Goal: Information Seeking & Learning: Learn about a topic

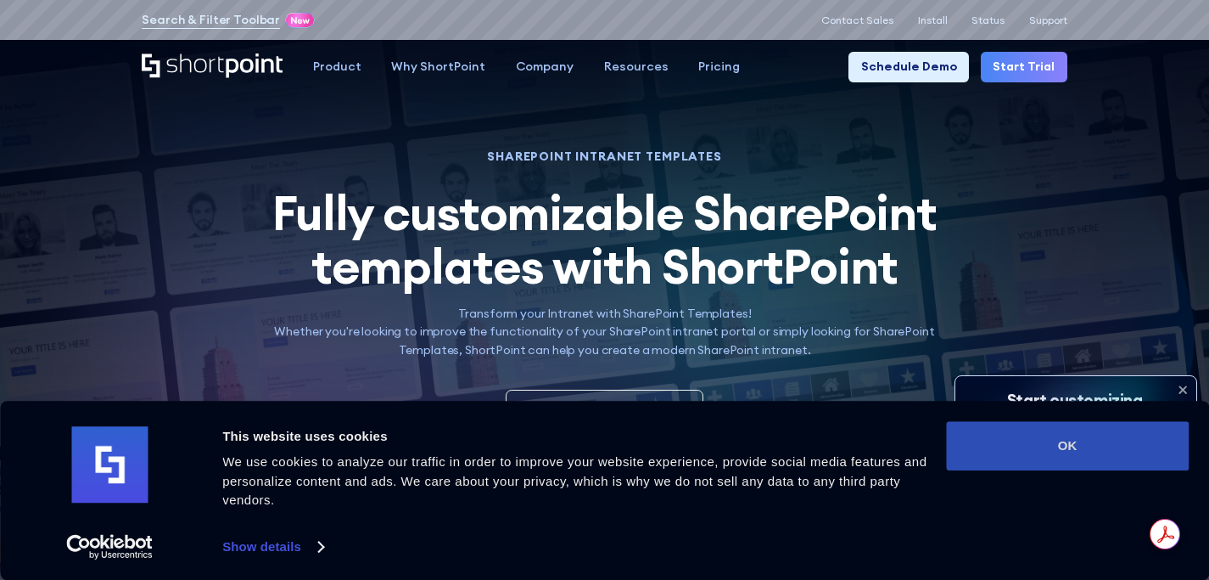
click at [1062, 445] on button "OK" at bounding box center [1067, 445] width 243 height 49
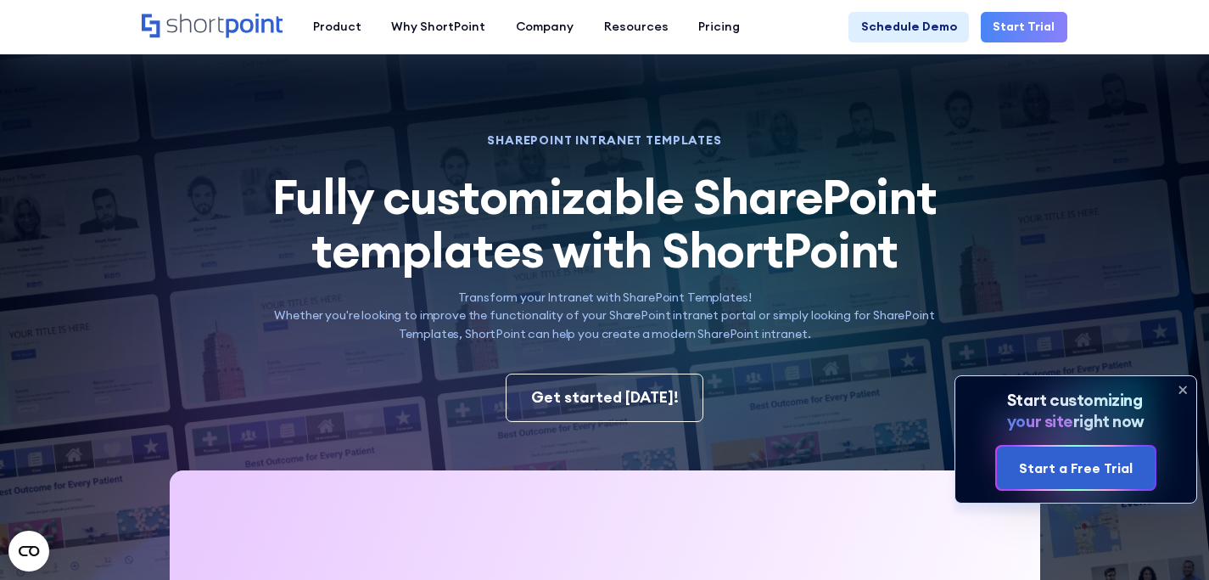
scroll to position [1046, 0]
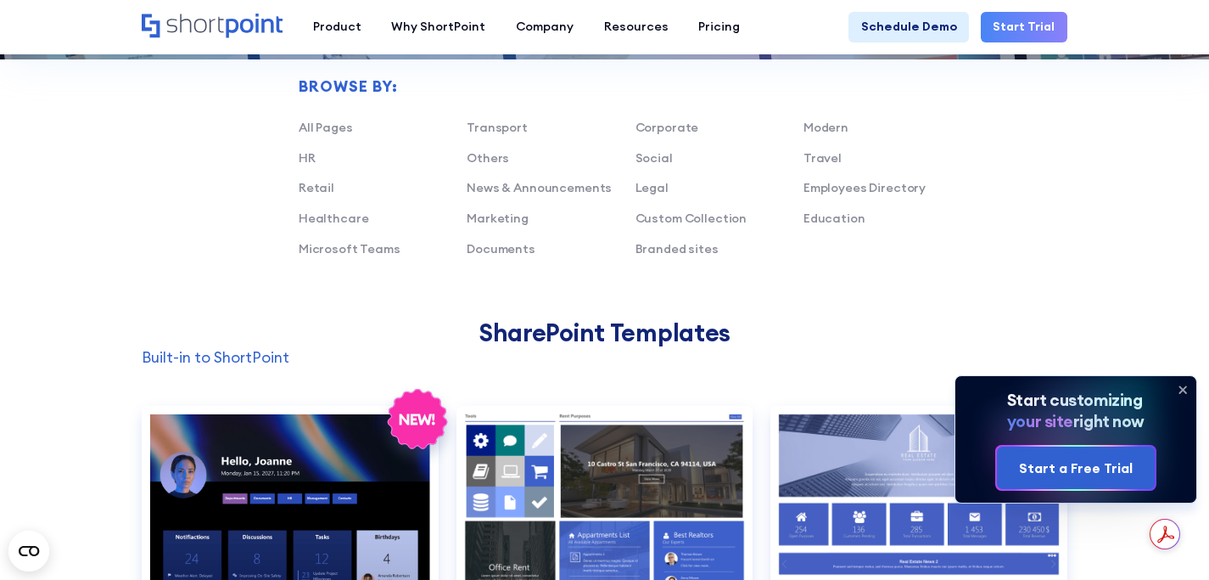
click at [1184, 388] on icon at bounding box center [1183, 390] width 7 height 7
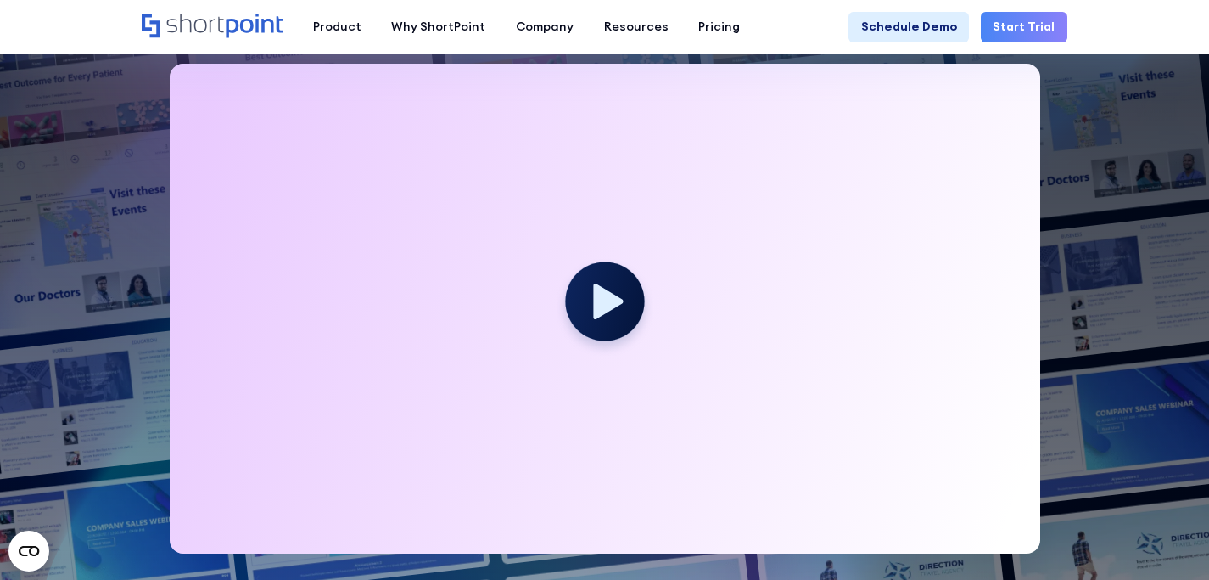
scroll to position [424, 0]
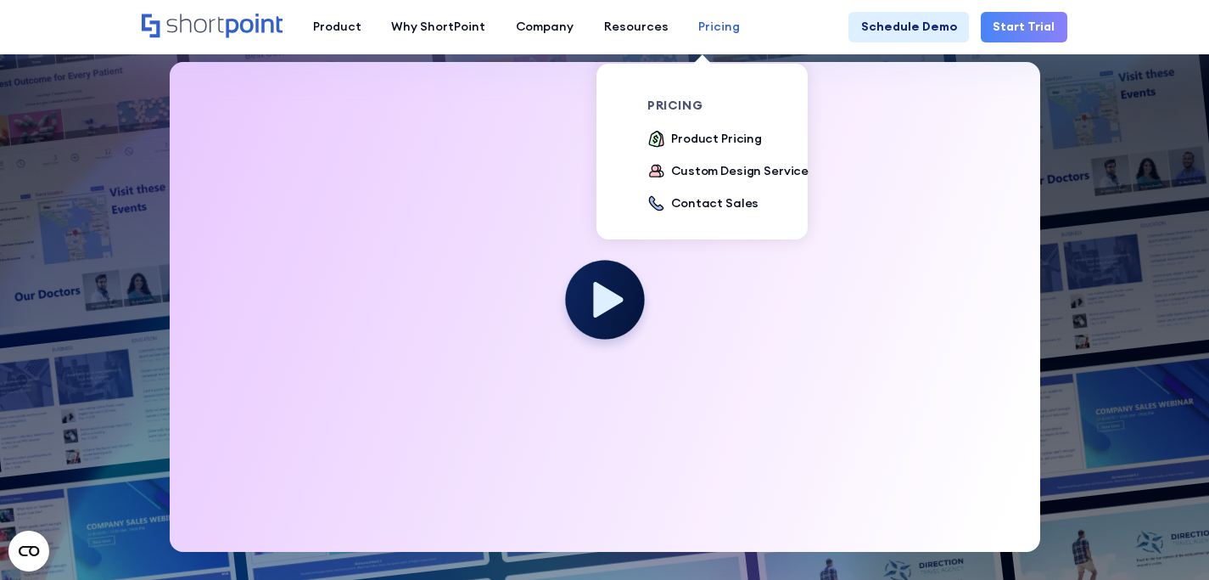
click at [703, 24] on div "Pricing" at bounding box center [719, 27] width 42 height 18
click at [705, 141] on div "Product Pricing" at bounding box center [716, 139] width 91 height 18
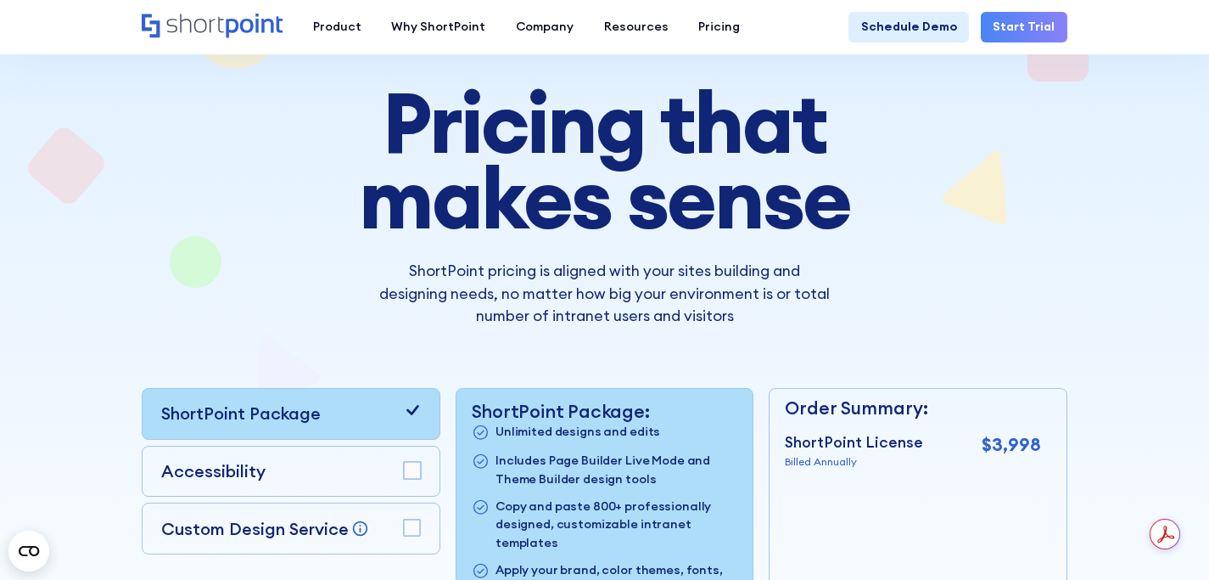
scroll to position [107, 0]
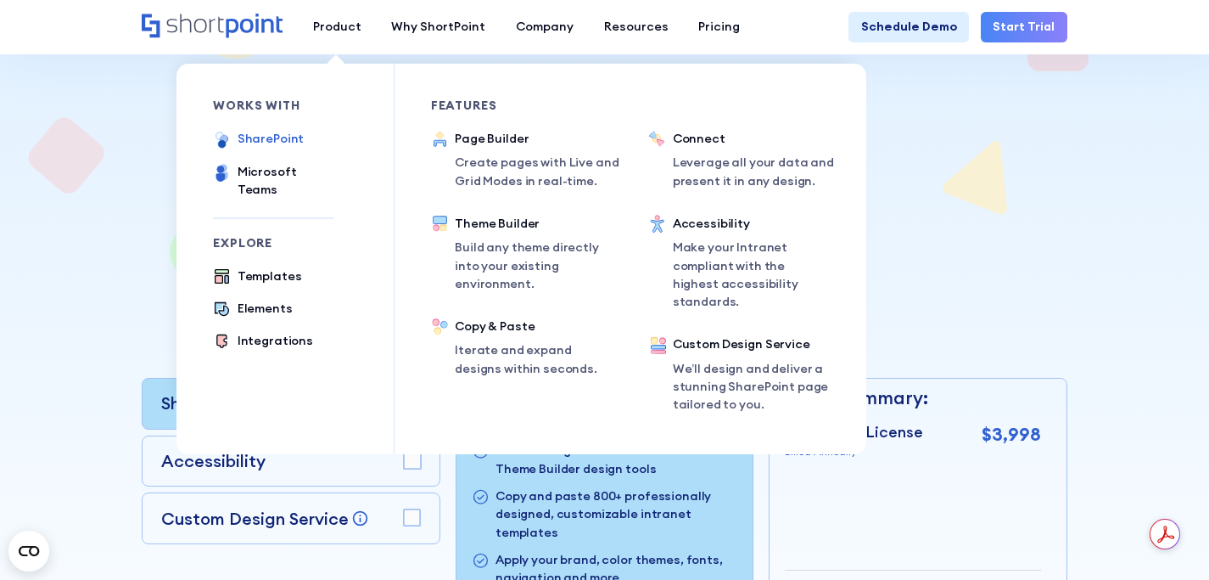
click at [273, 139] on div "SharePoint" at bounding box center [271, 139] width 67 height 18
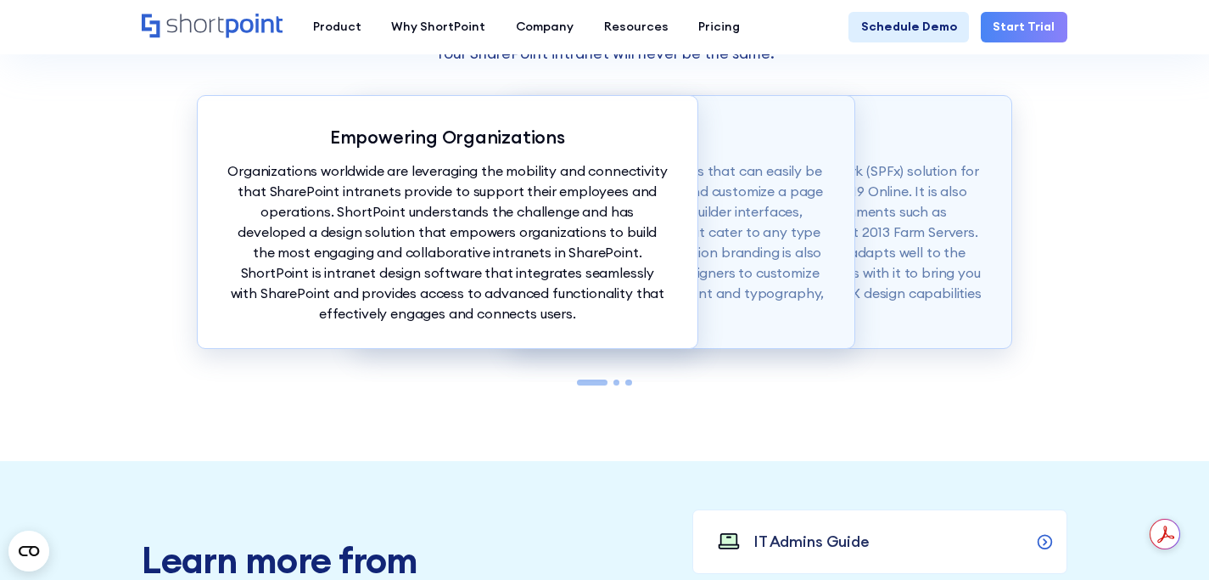
scroll to position [1460, 0]
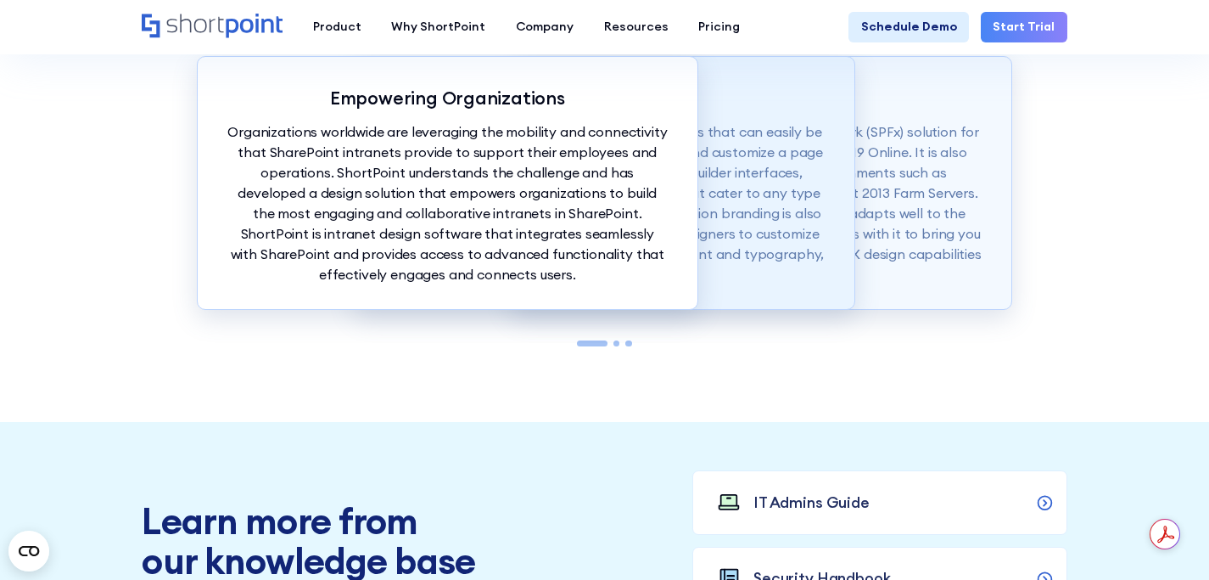
click at [786, 254] on p "ShortPoint also offers modern intranet templates that can easily be copied into…" at bounding box center [604, 202] width 440 height 163
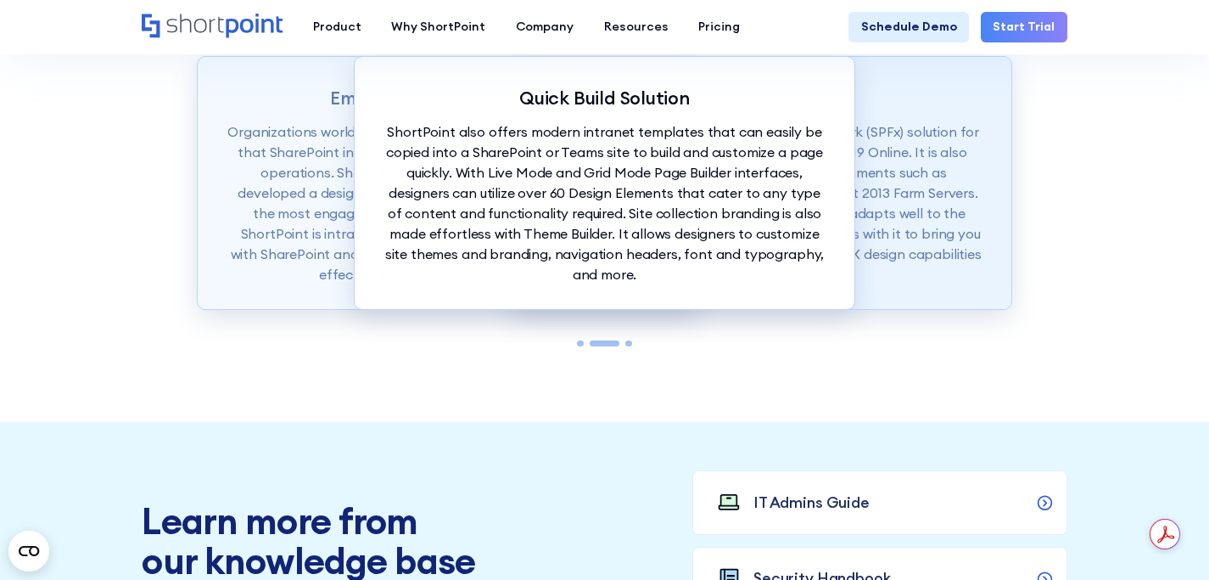
click at [926, 240] on p "ShortPoint is available as a SharePoint Framework (SPFx) solution for SharePoin…" at bounding box center [762, 202] width 440 height 163
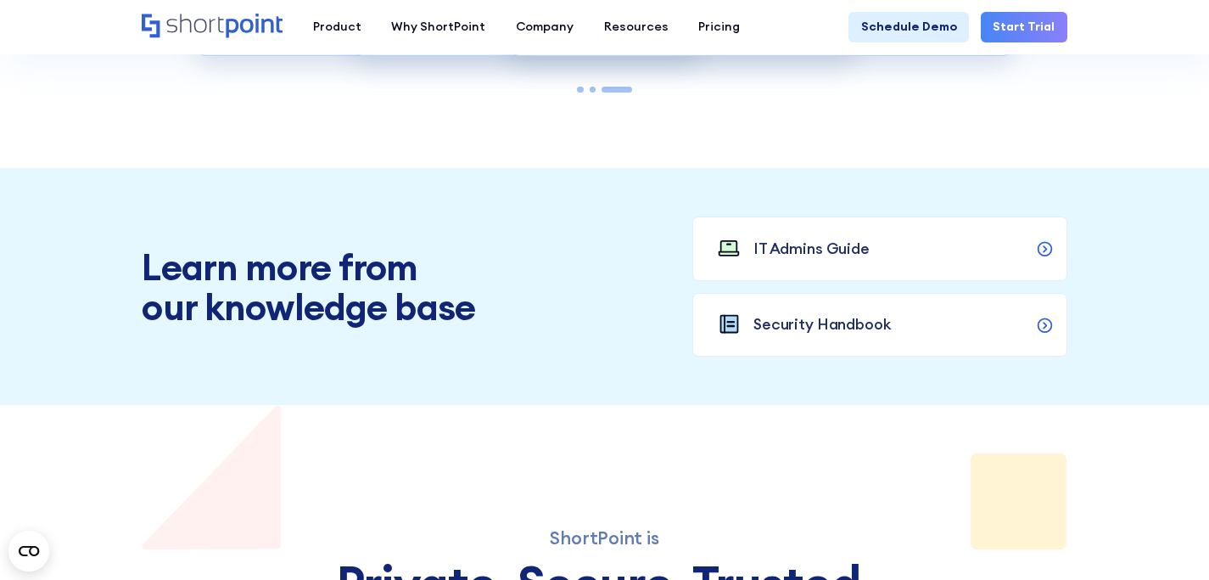
scroll to position [1708, 0]
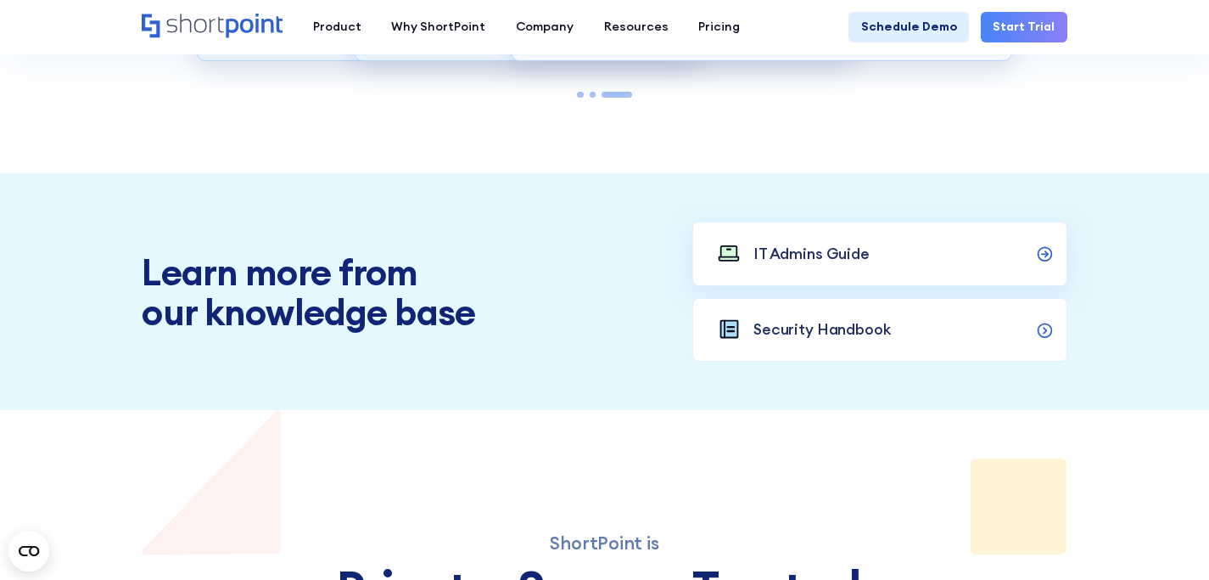
click at [900, 270] on link "IT Admins Guide" at bounding box center [879, 253] width 375 height 64
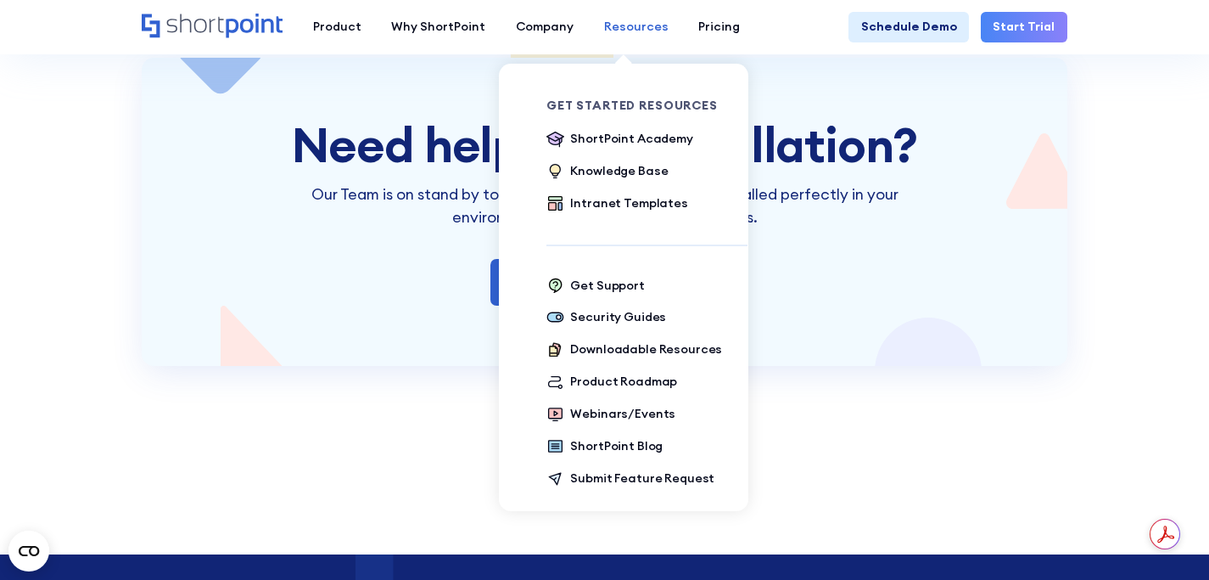
scroll to position [2659, 0]
